Goal: Transaction & Acquisition: Purchase product/service

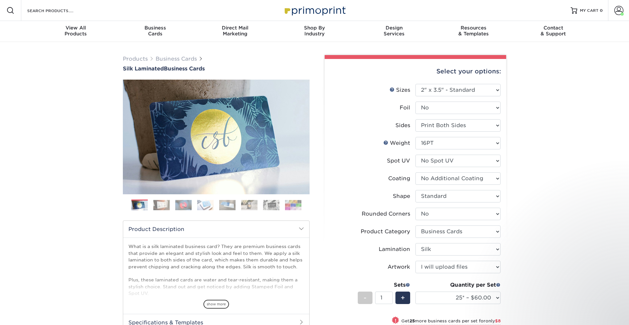
select select "2.00x3.50"
select select "0"
select select "3b5148f1-0588-4f88-a218-97bcfdce65c1"
select select "ccacb42f-45f7-42d3-bbd3-7c8421cf37f0"
select select "upload"
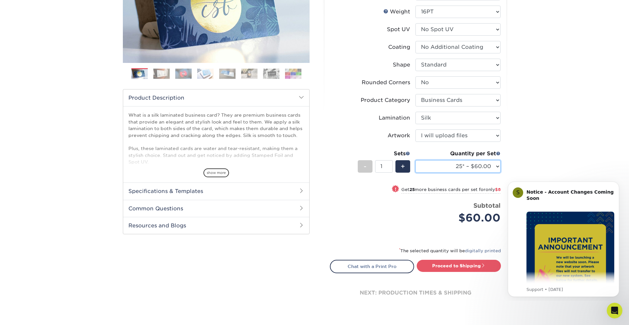
scroll to position [130, 0]
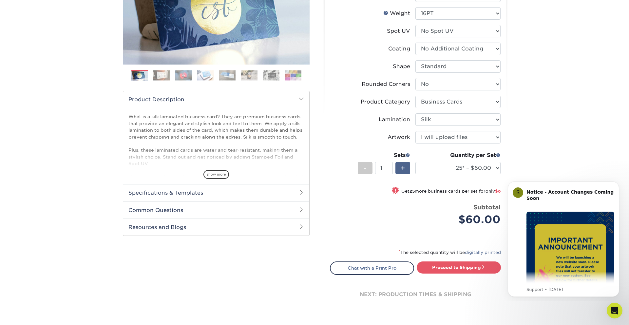
click at [404, 167] on span "+" at bounding box center [403, 168] width 4 height 10
type input "2"
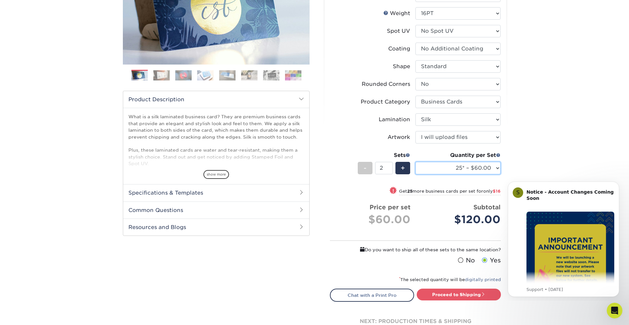
click at [446, 168] on select "25* – $60.00 50* – $68.00 75* – $76.00 100* – $84.00 250* – $92.00 500 – $96.00…" at bounding box center [457, 168] width 85 height 12
click at [448, 165] on select "25* – $60.00 50* – $68.00 75* – $76.00 100* – $84.00 250* – $92.00 500 – $96.00…" at bounding box center [457, 168] width 85 height 12
select select "100* – $84.00"
click at [415, 162] on select "25* – $60.00 50* – $68.00 75* – $76.00 100* – $84.00 250* – $92.00 500 – $96.00…" at bounding box center [457, 168] width 85 height 12
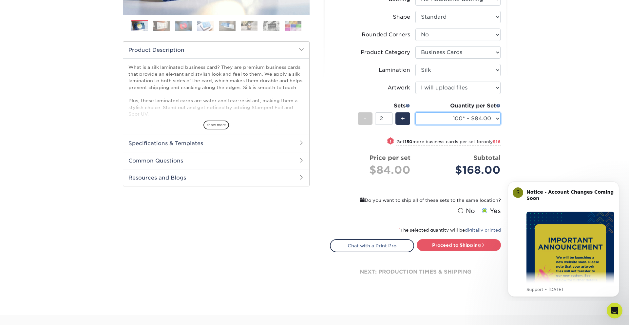
scroll to position [183, 0]
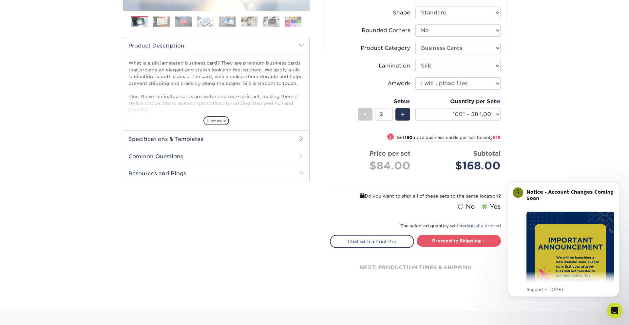
click at [465, 206] on label "No" at bounding box center [465, 206] width 19 height 9
click at [0, 0] on input "No" at bounding box center [0, 0] width 0 height 0
click at [494, 205] on label "Yes" at bounding box center [490, 206] width 21 height 9
click at [0, 0] on input "Yes" at bounding box center [0, 0] width 0 height 0
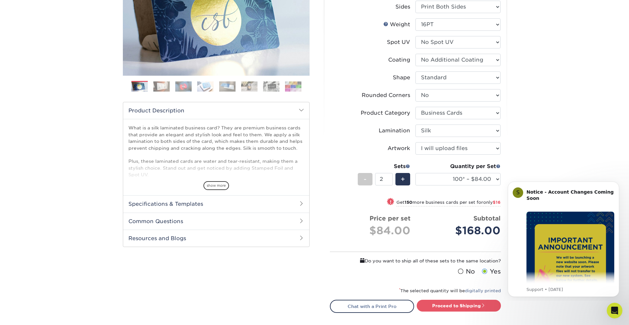
scroll to position [119, 0]
click at [484, 176] on select "25* – $60.00 50* – $68.00 75* – $76.00 100* – $84.00 250* – $92.00 500 – $96.00…" at bounding box center [457, 179] width 85 height 12
click at [415, 173] on select "25* – $60.00 50* – $68.00 75* – $76.00 100* – $84.00 250* – $92.00 500 – $96.00…" at bounding box center [457, 179] width 85 height 12
click at [526, 174] on div "Products Business Cards Silk Laminated Business Cards Previous Next" at bounding box center [314, 149] width 629 height 452
drag, startPoint x: 614, startPoint y: 183, endPoint x: 1115, endPoint y: 359, distance: 531.0
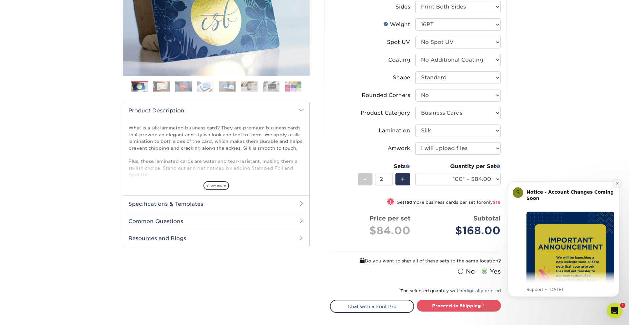
click at [614, 183] on button "Dismiss notification" at bounding box center [617, 183] width 9 height 9
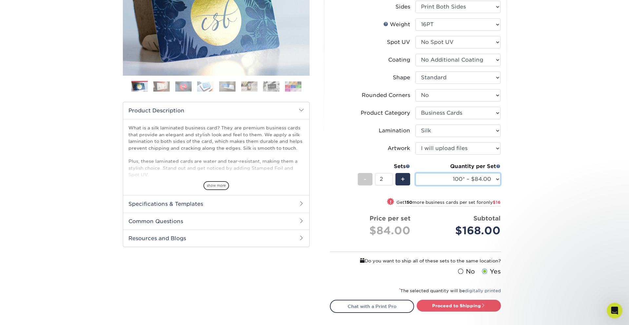
click at [471, 182] on select "25* – $60.00 50* – $68.00 75* – $76.00 100* – $84.00 250* – $92.00 500 – $96.00…" at bounding box center [457, 179] width 85 height 12
click at [415, 173] on select "25* – $60.00 50* – $68.00 75* – $76.00 100* – $84.00 250* – $92.00 500 – $96.00…" at bounding box center [457, 179] width 85 height 12
click at [403, 179] on span "+" at bounding box center [403, 179] width 4 height 10
click at [366, 178] on span "-" at bounding box center [365, 179] width 3 height 10
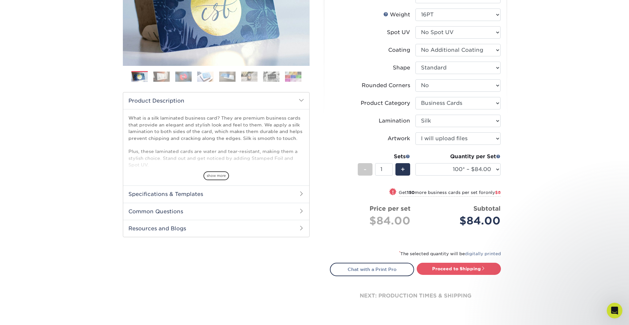
scroll to position [132, 0]
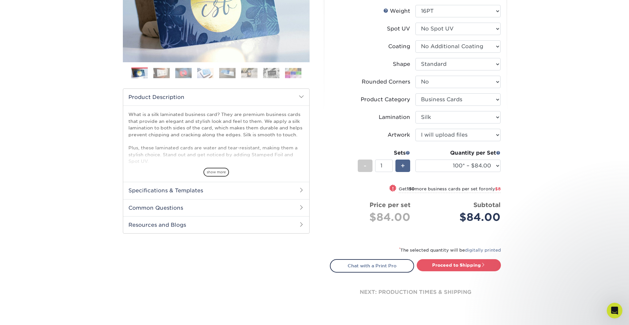
click at [401, 163] on span "+" at bounding box center [403, 166] width 4 height 10
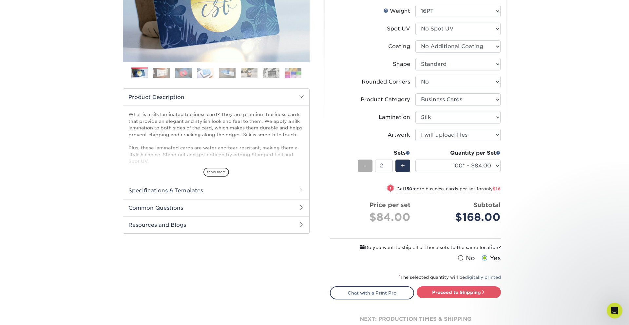
click at [368, 165] on div "-" at bounding box center [365, 166] width 15 height 12
type input "1"
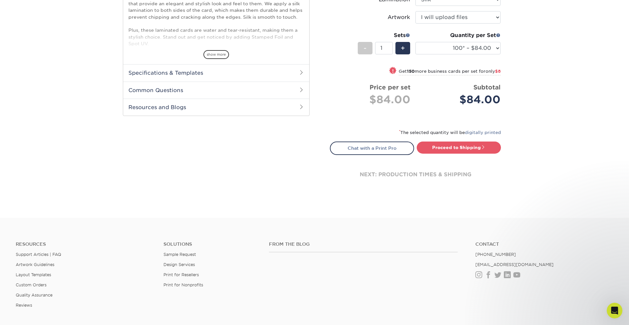
scroll to position [257, 0]
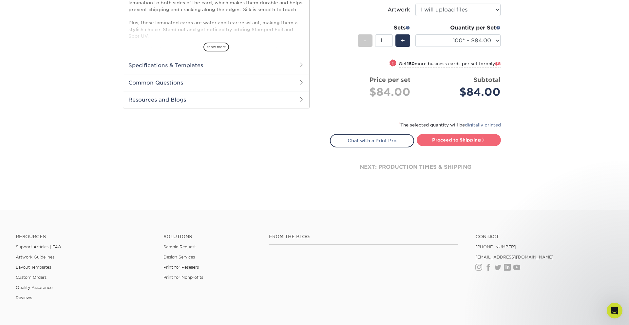
click at [425, 142] on link "Proceed to Shipping" at bounding box center [459, 140] width 84 height 12
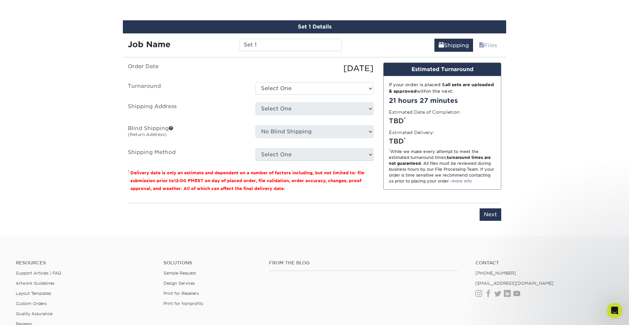
scroll to position [405, 0]
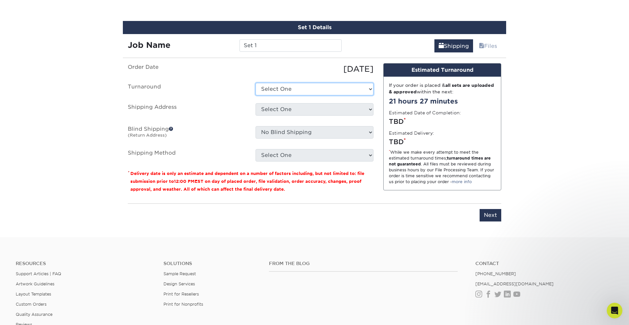
click at [267, 91] on select "Select One 2-4 Business Days 2 Day Next Business Day" at bounding box center [314, 89] width 118 height 12
select select "b2731265-f7ff-4e4f-a3b7-cc16ed4c7916"
click at [255, 83] on select "Select One 2-4 Business Days 2 Day Next Business Day" at bounding box center [314, 89] width 118 height 12
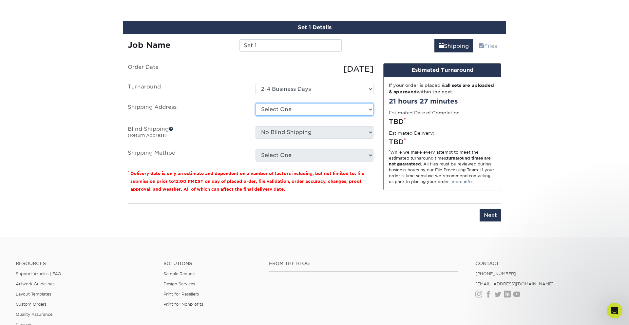
click at [267, 108] on select "Select One Story Real Estate + Add New Address" at bounding box center [314, 109] width 118 height 12
select select "226127"
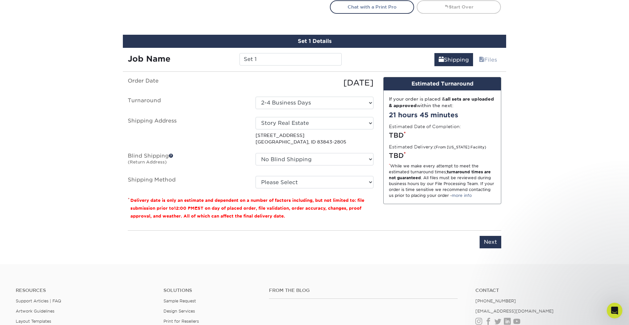
scroll to position [389, 0]
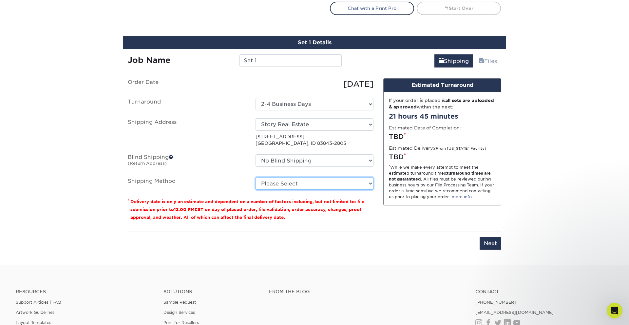
click at [332, 178] on select "Please Select Ground Shipping (+$7.84) 3 Day Shipping Service (+$18.69) 2 Day A…" at bounding box center [314, 183] width 118 height 12
select select "03"
click at [255, 177] on select "Please Select Ground Shipping (+$7.84) 3 Day Shipping Service (+$18.69) 2 Day A…" at bounding box center [314, 183] width 118 height 12
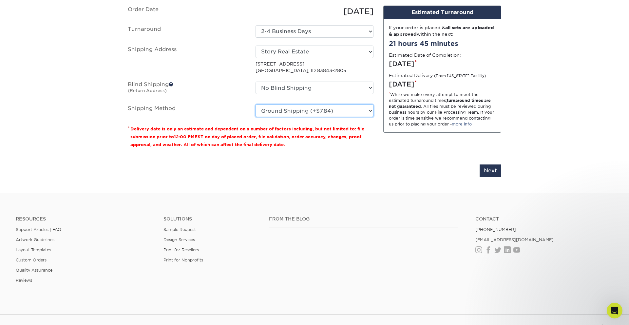
scroll to position [443, 0]
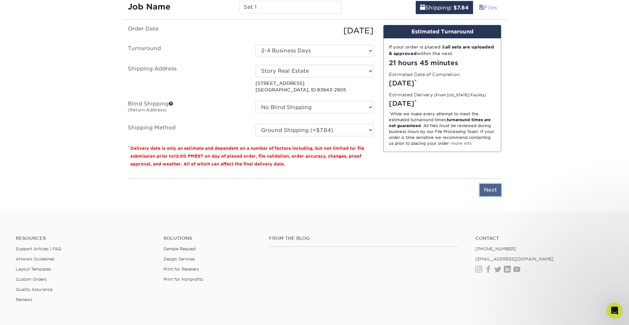
click at [489, 189] on input "Next" at bounding box center [491, 190] width 22 height 12
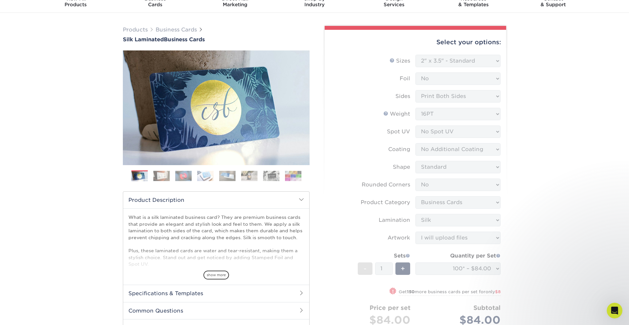
scroll to position [0, 0]
